Goal: Use online tool/utility: Utilize a website feature to perform a specific function

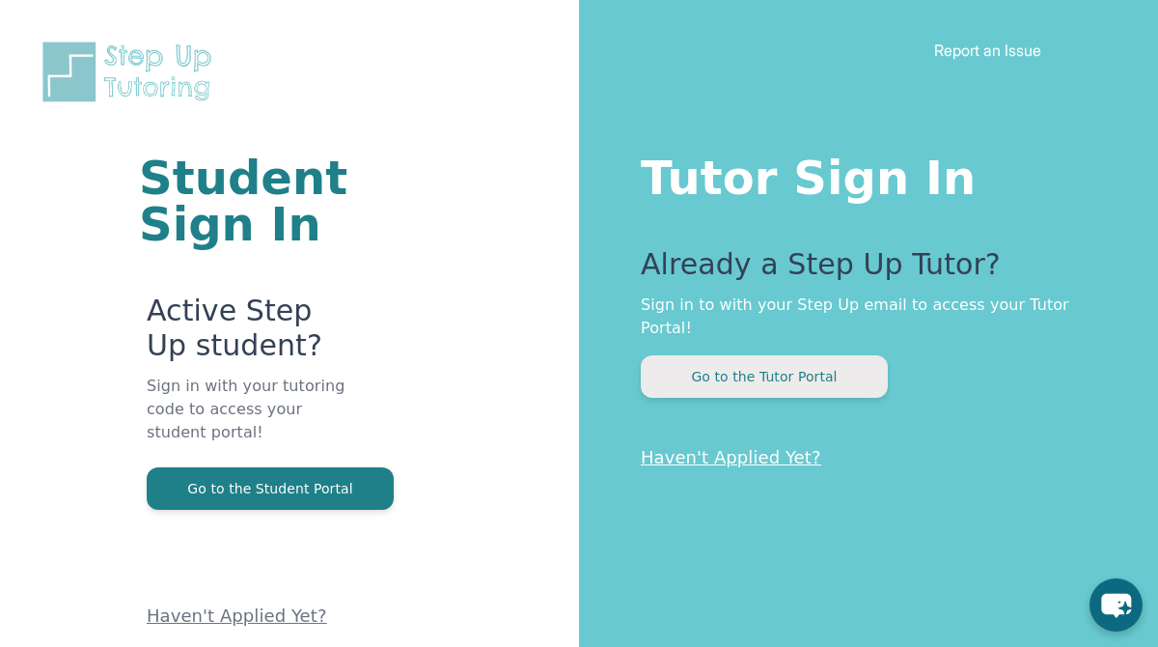
click at [764, 355] on button "Go to the Tutor Portal" at bounding box center [764, 376] width 247 height 42
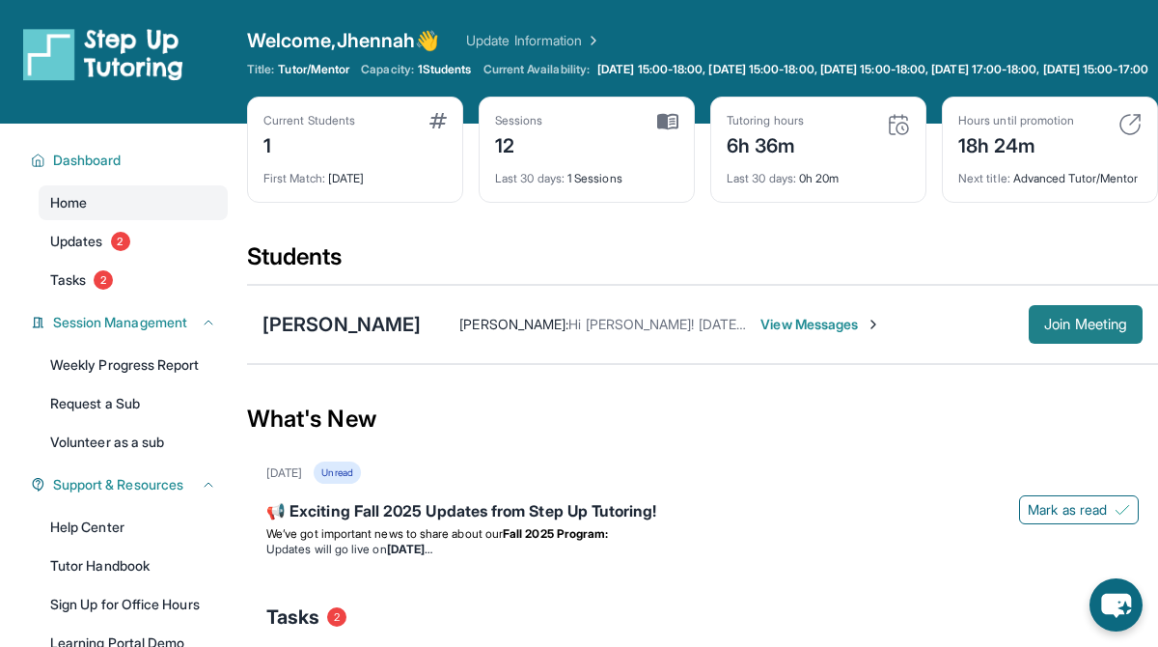
click at [1063, 344] on button "Join Meeting" at bounding box center [1086, 324] width 114 height 39
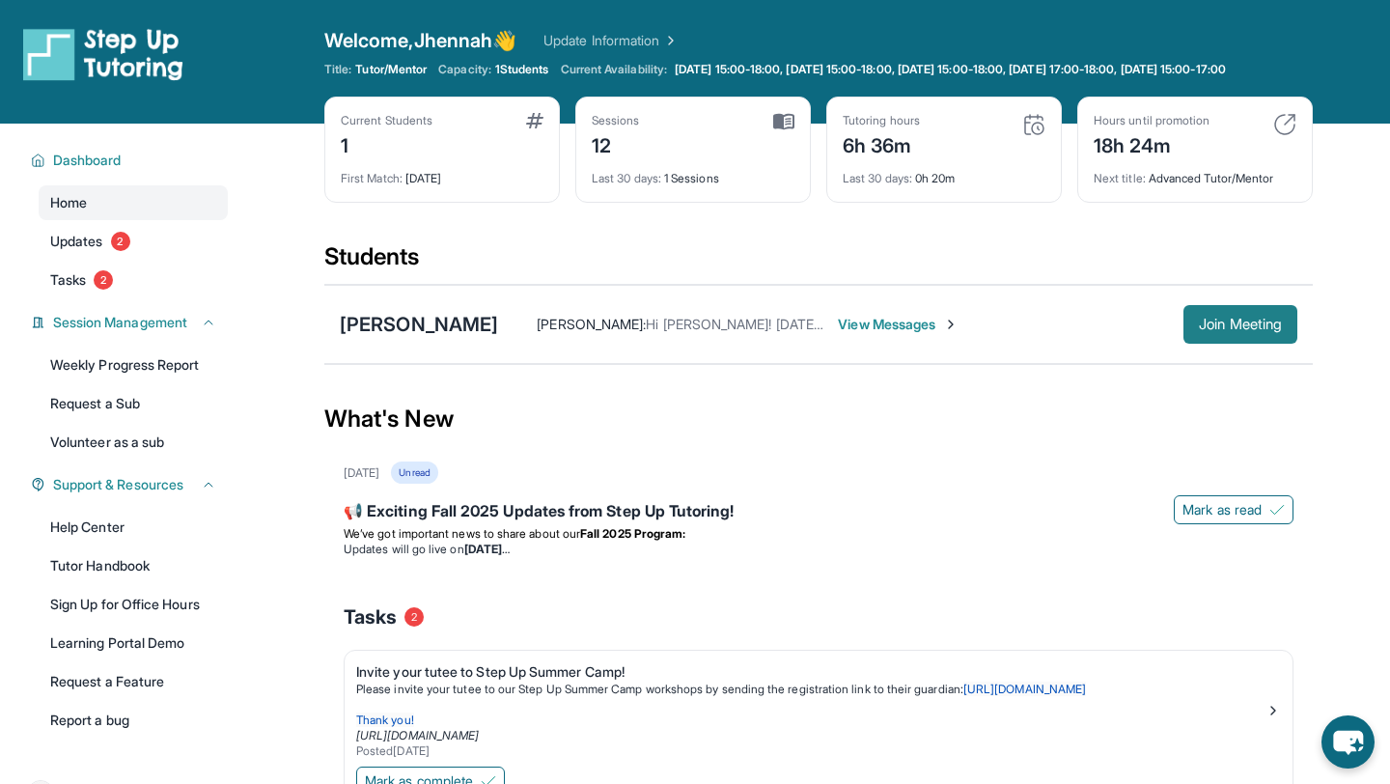
click at [1157, 330] on span "Join Meeting" at bounding box center [1239, 324] width 83 height 12
click at [1253, 330] on span "Join Meeting" at bounding box center [1239, 324] width 83 height 12
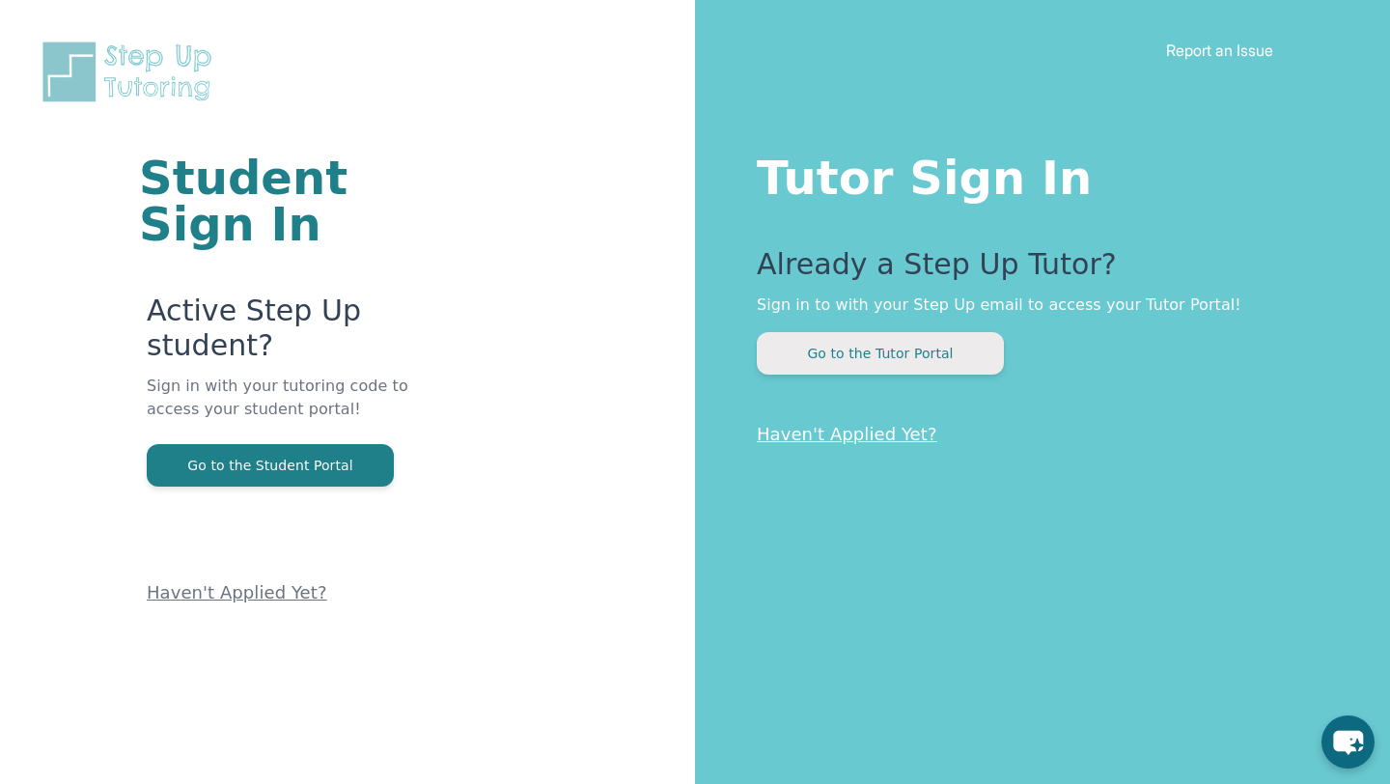
click at [803, 365] on button "Go to the Tutor Portal" at bounding box center [880, 353] width 247 height 42
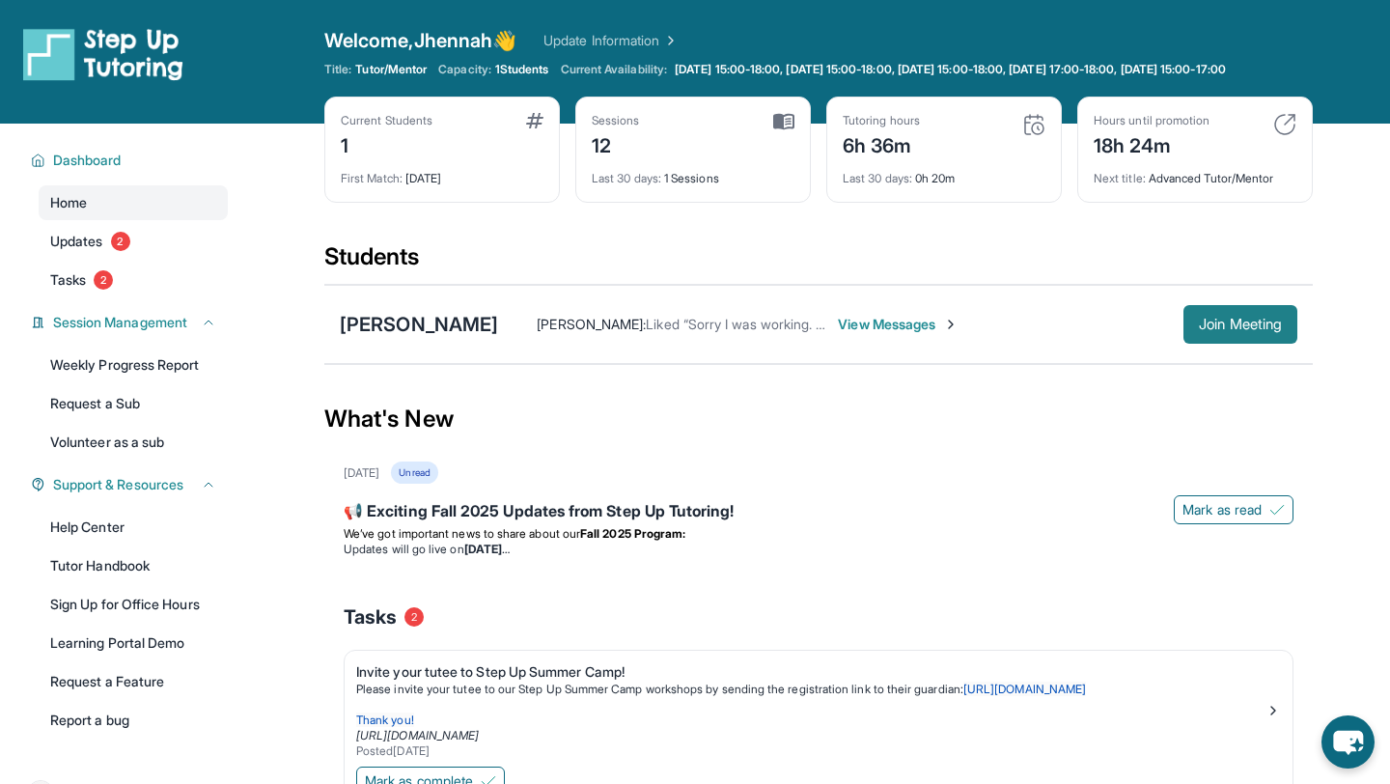
click at [1222, 330] on span "Join Meeting" at bounding box center [1239, 324] width 83 height 12
